Goal: Check status: Check status

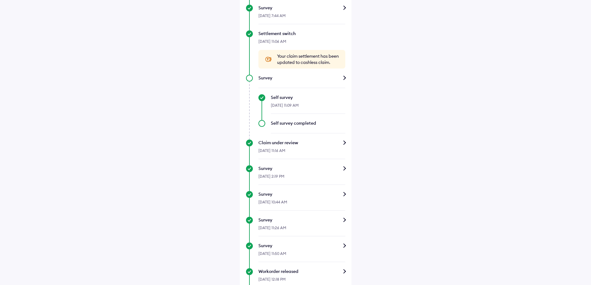
scroll to position [430, 0]
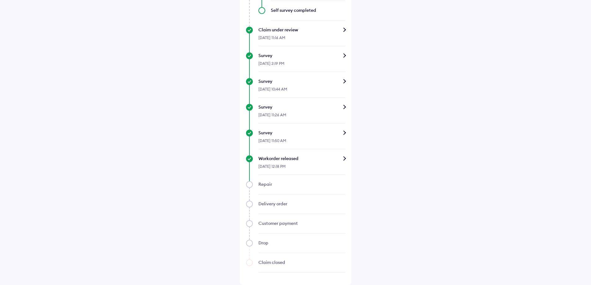
click at [345, 157] on div "Workorder released" at bounding box center [302, 159] width 87 height 6
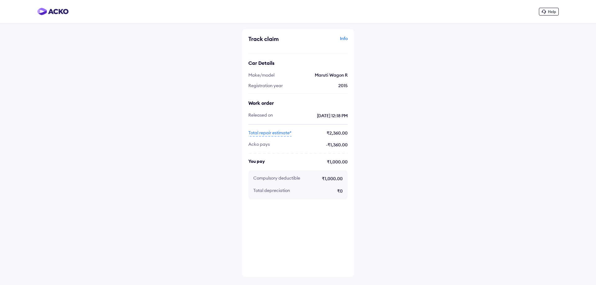
click at [279, 132] on span "Total repair estimate*" at bounding box center [269, 133] width 43 height 7
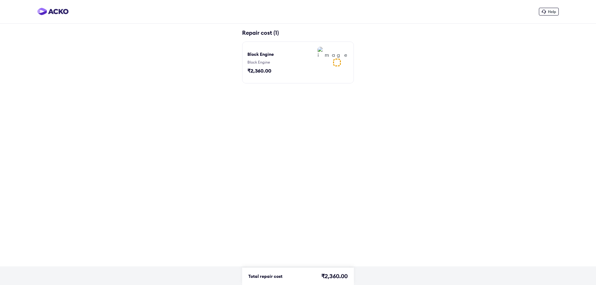
click at [325, 58] on img at bounding box center [333, 52] width 31 height 11
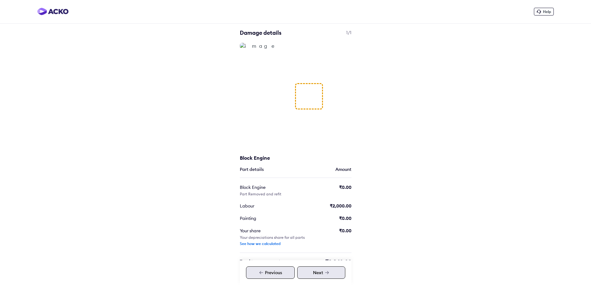
click at [321, 275] on div "Next" at bounding box center [321, 273] width 48 height 12
click at [276, 49] on img at bounding box center [258, 46] width 36 height 6
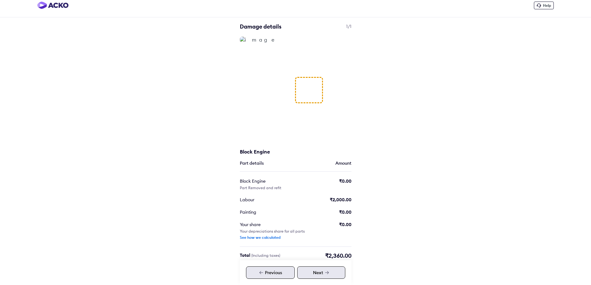
scroll to position [11, 0]
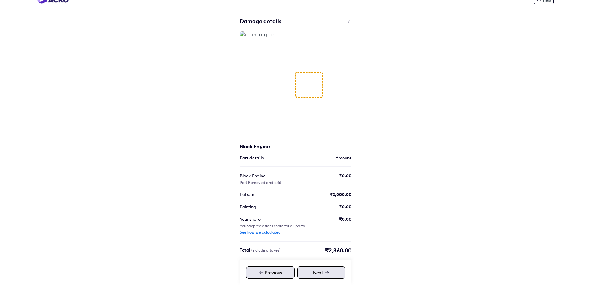
click at [263, 233] on div "See how we calculated" at bounding box center [260, 232] width 41 height 5
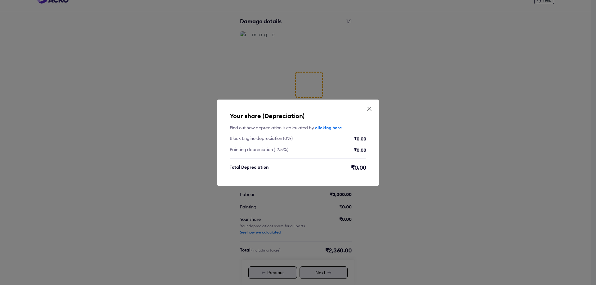
click at [330, 128] on link "clicking here" at bounding box center [328, 128] width 27 height 6
click at [370, 111] on icon at bounding box center [369, 109] width 6 height 6
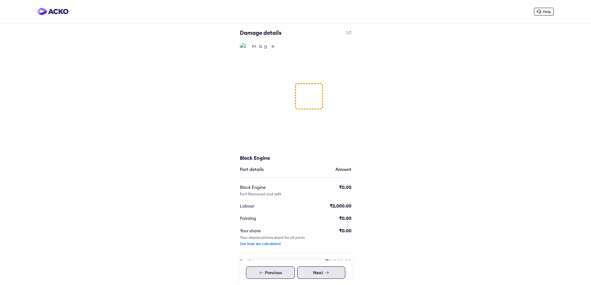
scroll to position [11, 0]
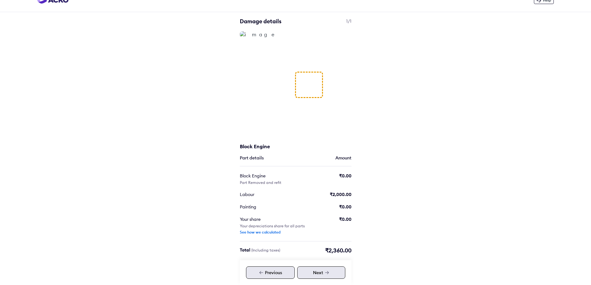
click at [267, 278] on div "Previous" at bounding box center [270, 273] width 49 height 12
click at [136, 119] on div "Help Damage details 1/1 Block Engine Part details Amount Block Engine Part Remo…" at bounding box center [295, 137] width 591 height 297
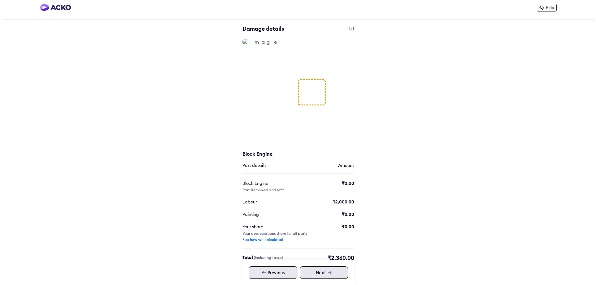
scroll to position [0, 0]
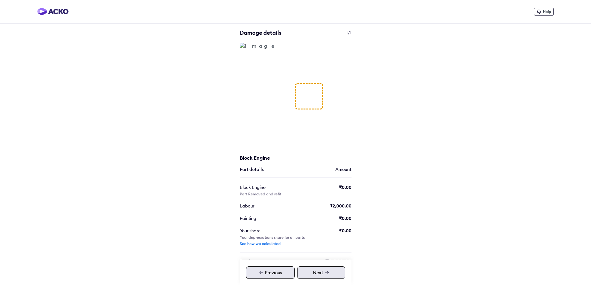
click at [63, 15] on img at bounding box center [52, 11] width 31 height 7
